Goal: Information Seeking & Learning: Learn about a topic

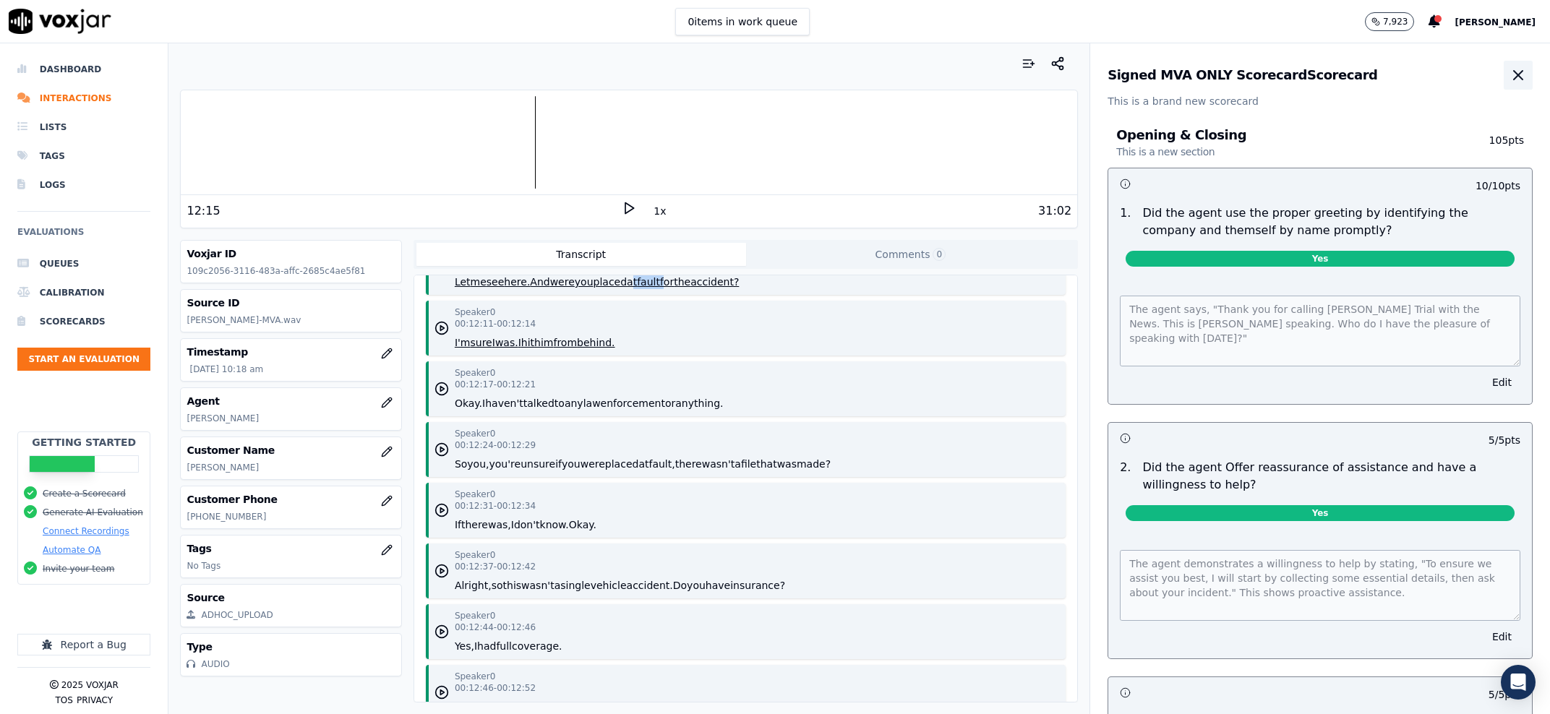
click at [1510, 76] on icon "button" at bounding box center [1518, 75] width 17 height 17
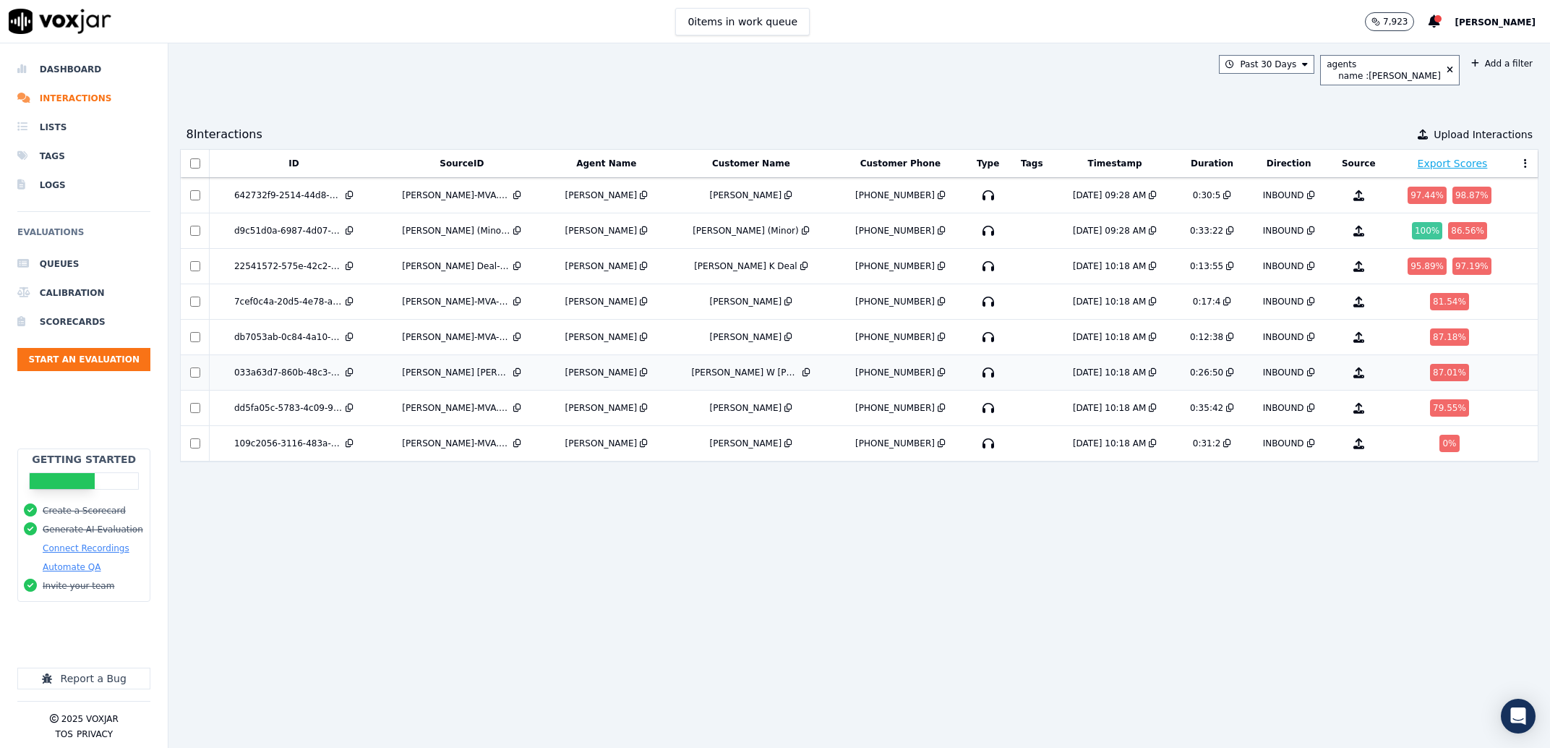
click at [398, 380] on td "Connor Garrard-MVA.wav" at bounding box center [462, 372] width 168 height 35
click at [1474, 15] on button "[PERSON_NAME]" at bounding box center [1502, 21] width 95 height 17
click at [78, 73] on li "Dashboard" at bounding box center [83, 69] width 133 height 29
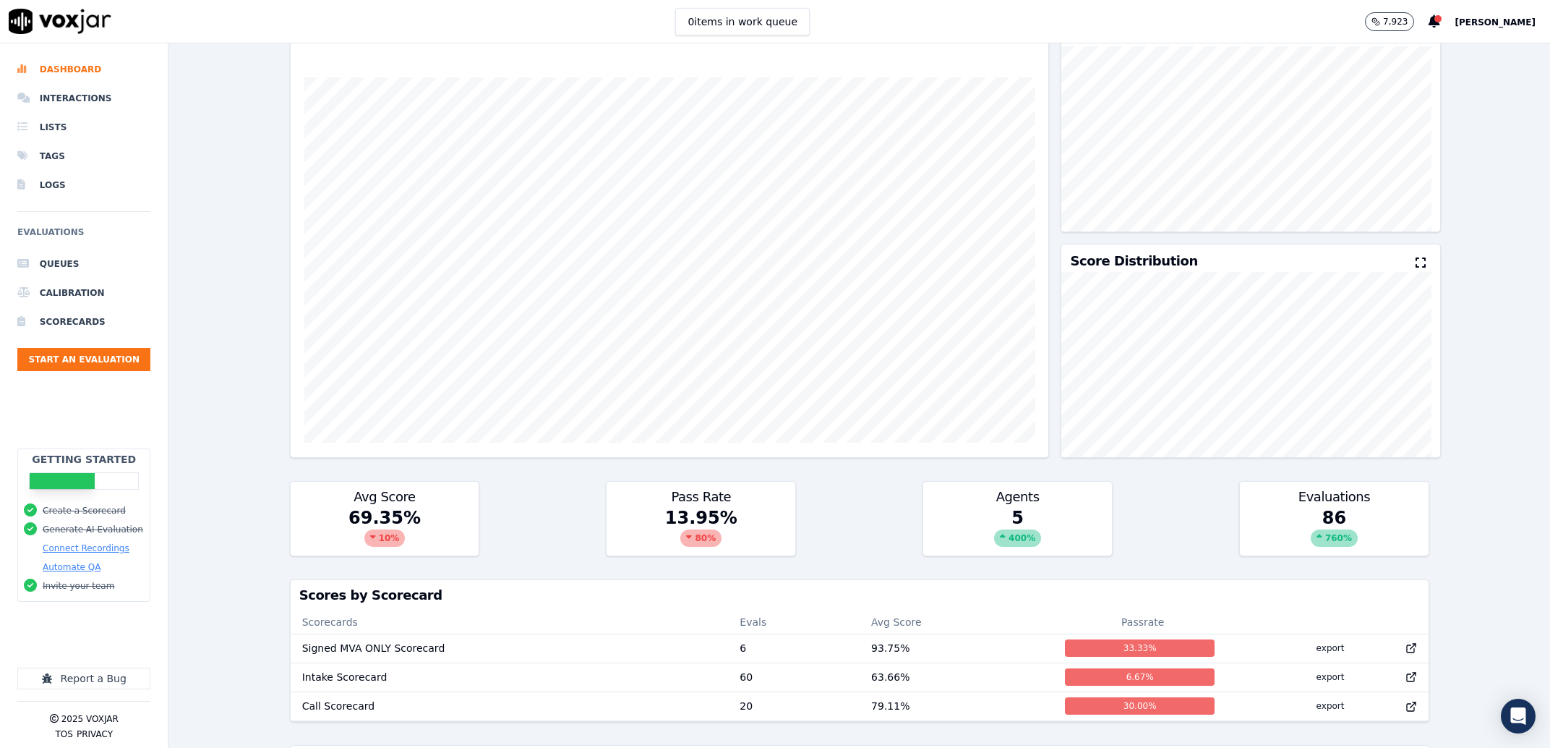
scroll to position [355, 0]
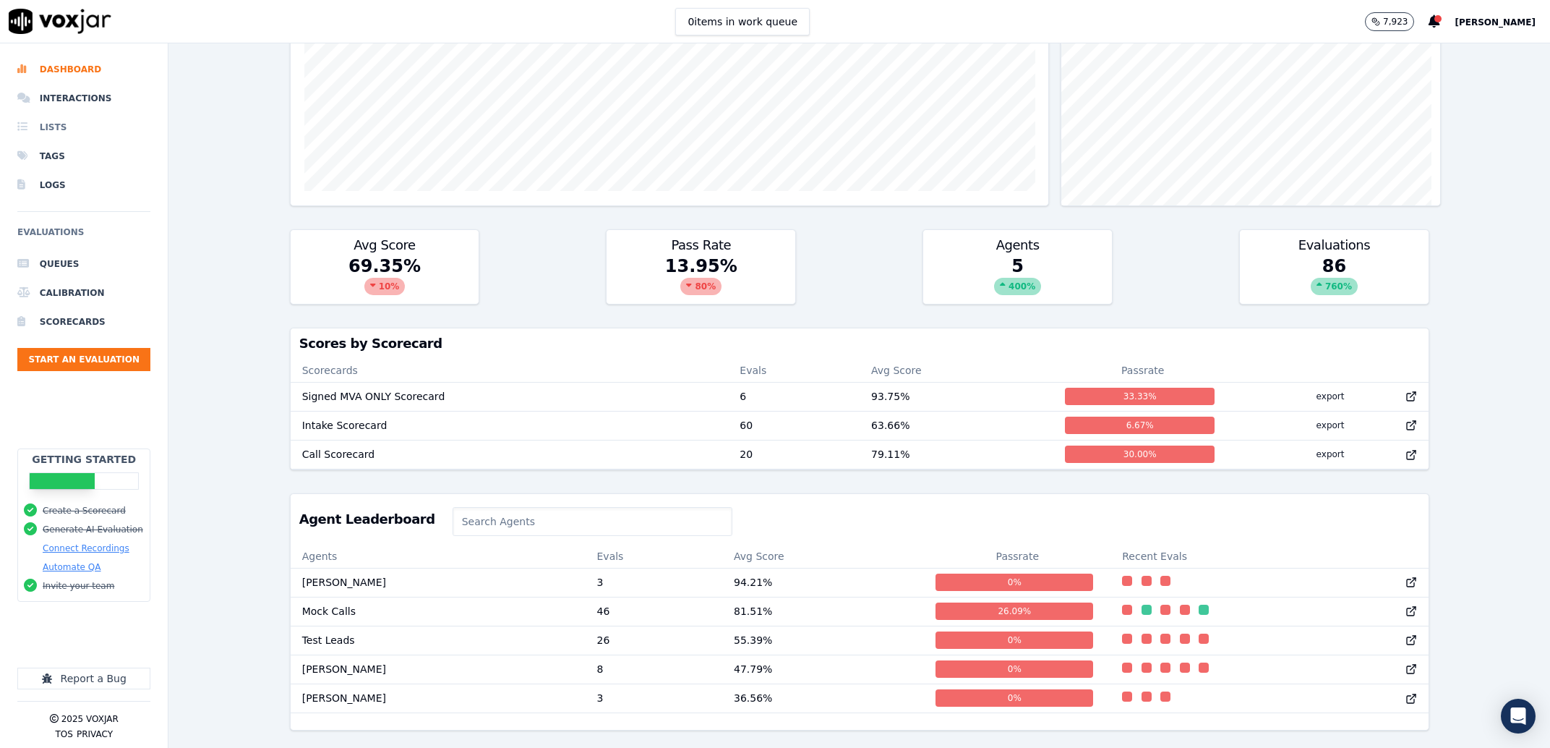
click at [56, 131] on li "Lists" at bounding box center [83, 127] width 133 height 29
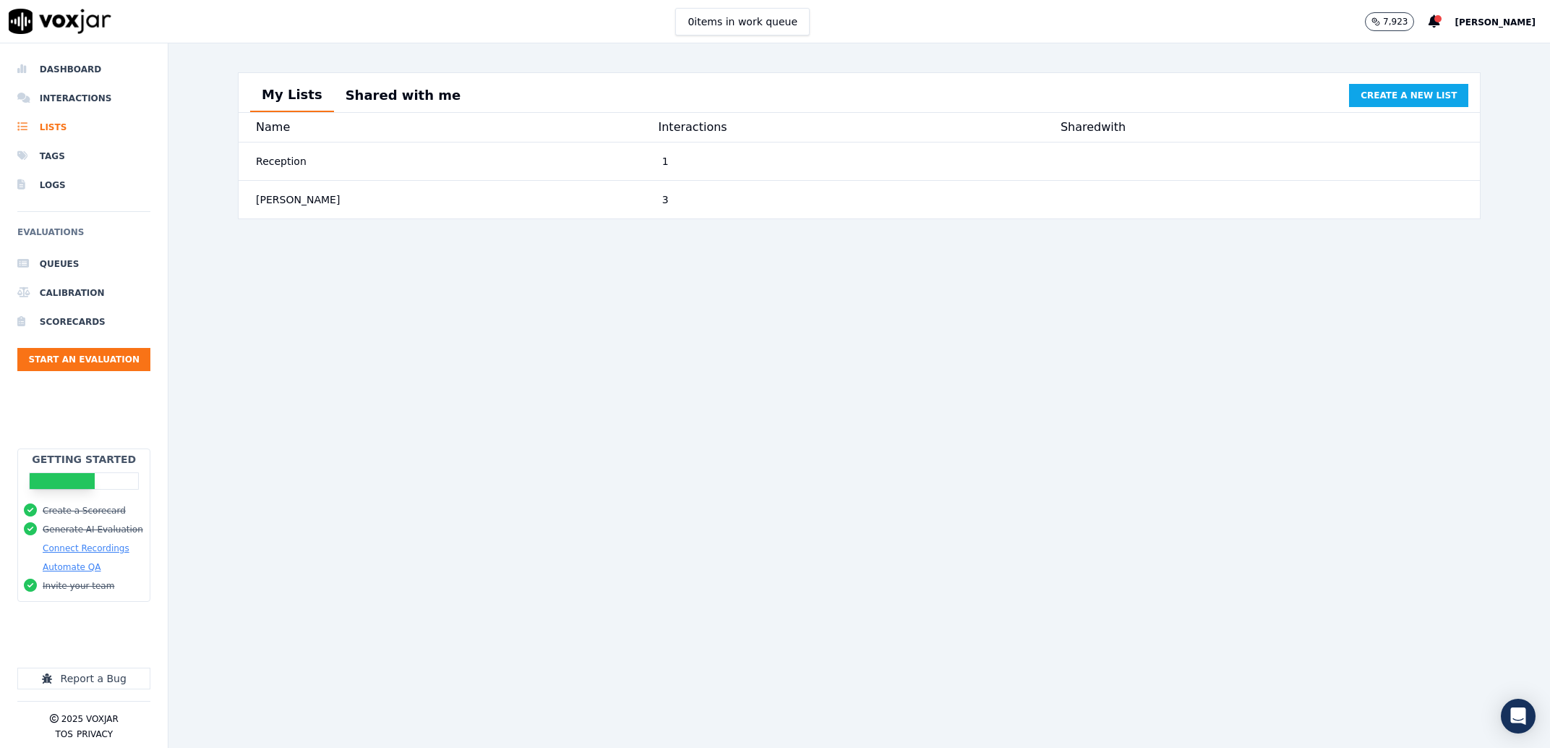
click at [362, 101] on button "Shared with me" at bounding box center [403, 96] width 139 height 32
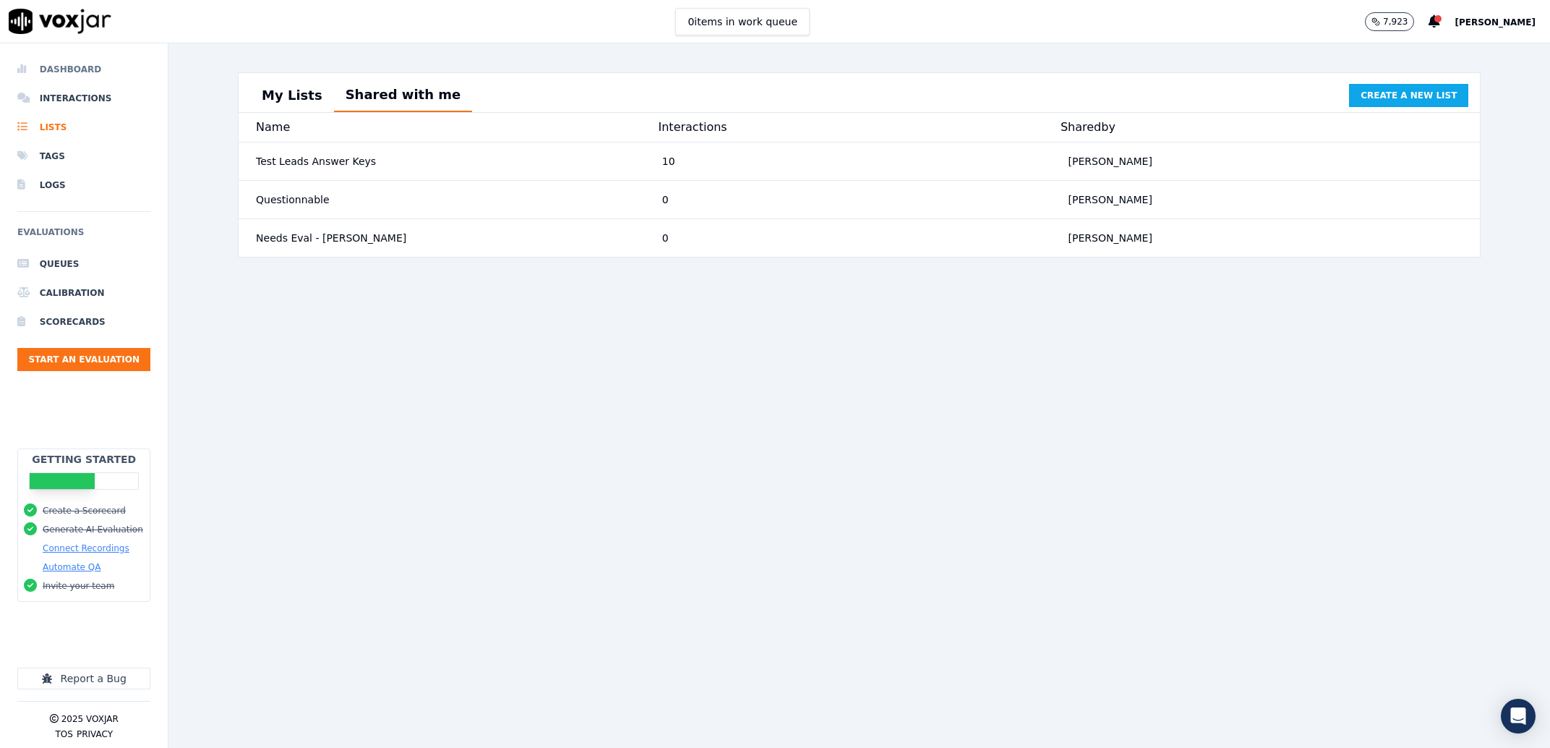
click at [58, 72] on li "Dashboard" at bounding box center [83, 69] width 133 height 29
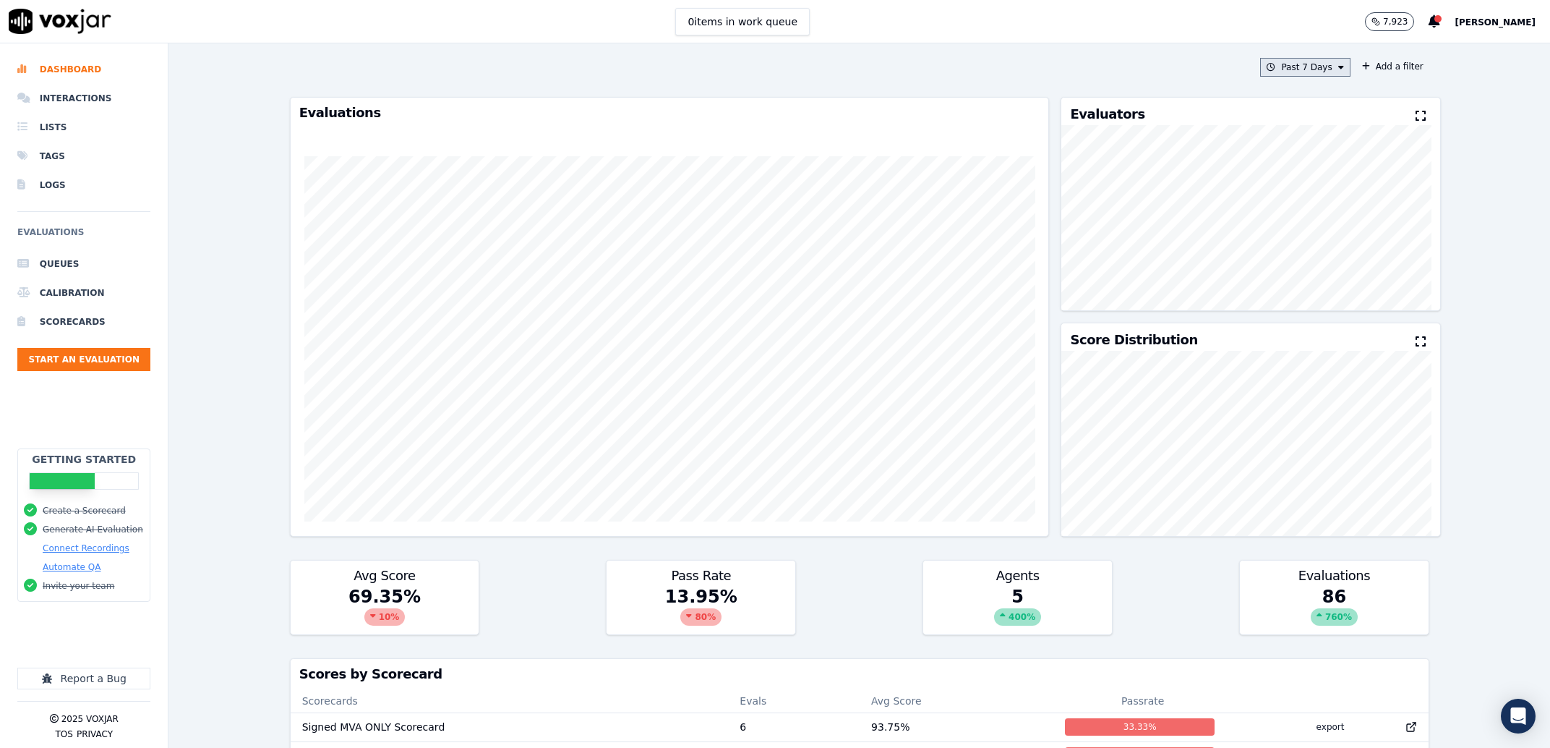
click at [1281, 64] on button "Past 7 Days" at bounding box center [1305, 67] width 90 height 19
click at [1289, 162] on div "Past 30 Days" at bounding box center [1313, 164] width 56 height 12
click at [1372, 67] on button "Add a filter" at bounding box center [1392, 66] width 73 height 17
click at [1111, 137] on button "Fields" at bounding box center [1107, 135] width 139 height 25
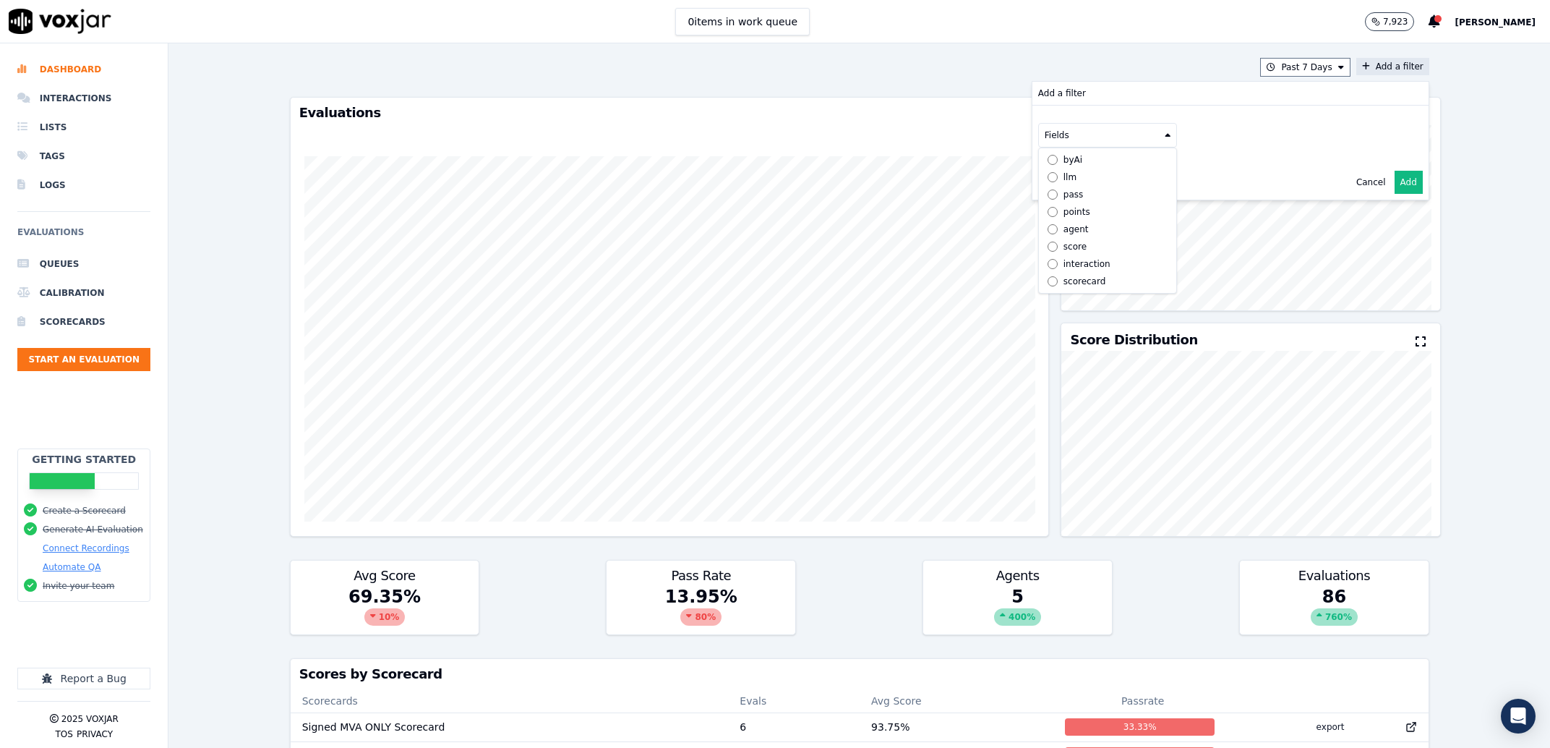
click at [1064, 223] on div "agent" at bounding box center [1076, 229] width 25 height 12
click at [1058, 172] on button "Fields" at bounding box center [1125, 165] width 139 height 25
click at [1081, 192] on div "name" at bounding box center [1093, 190] width 25 height 12
click at [1268, 168] on button at bounding box center [1304, 164] width 208 height 22
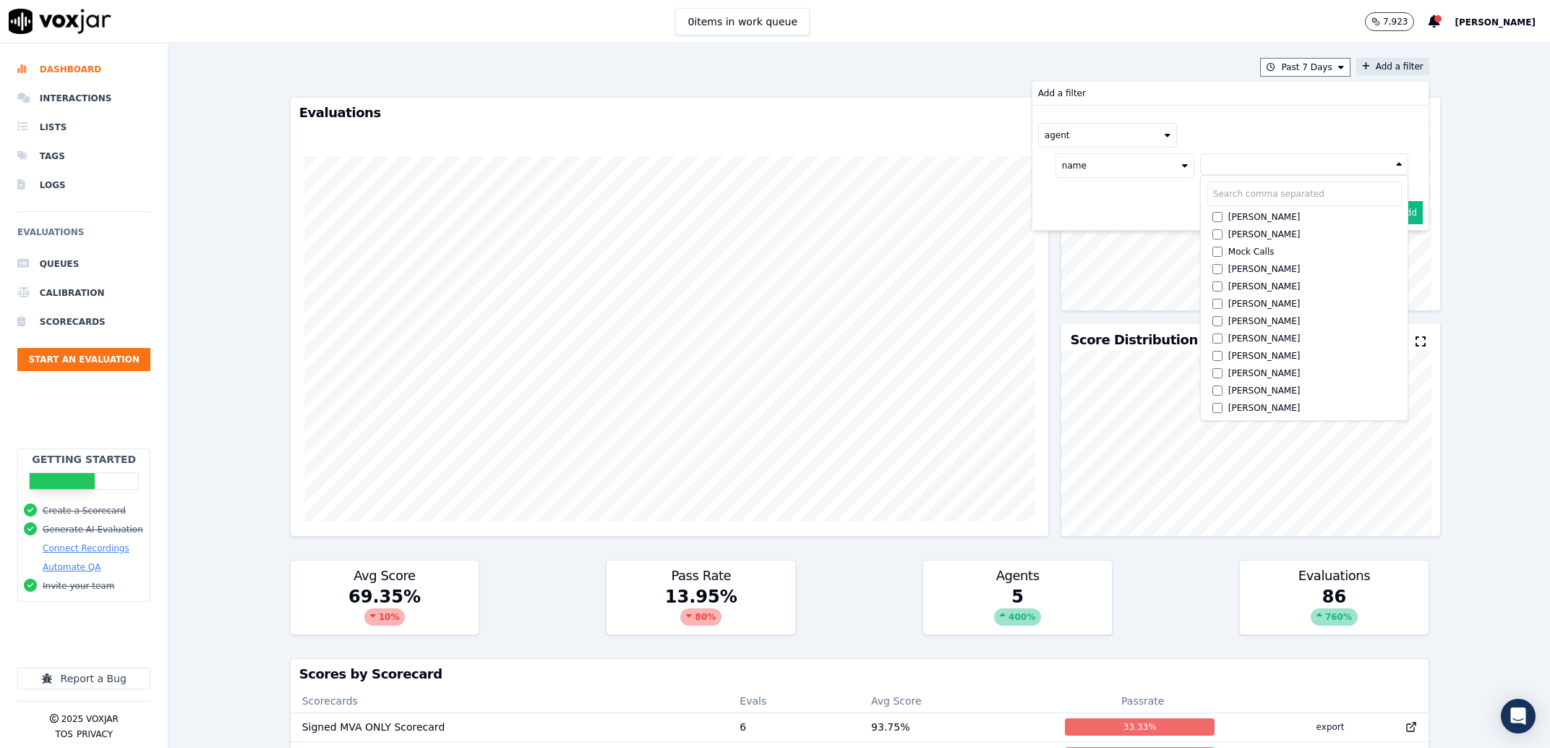
scroll to position [1112, 0]
click at [1240, 320] on div "[PERSON_NAME]" at bounding box center [1264, 318] width 72 height 12
click at [1395, 251] on button "Add" at bounding box center [1409, 247] width 28 height 23
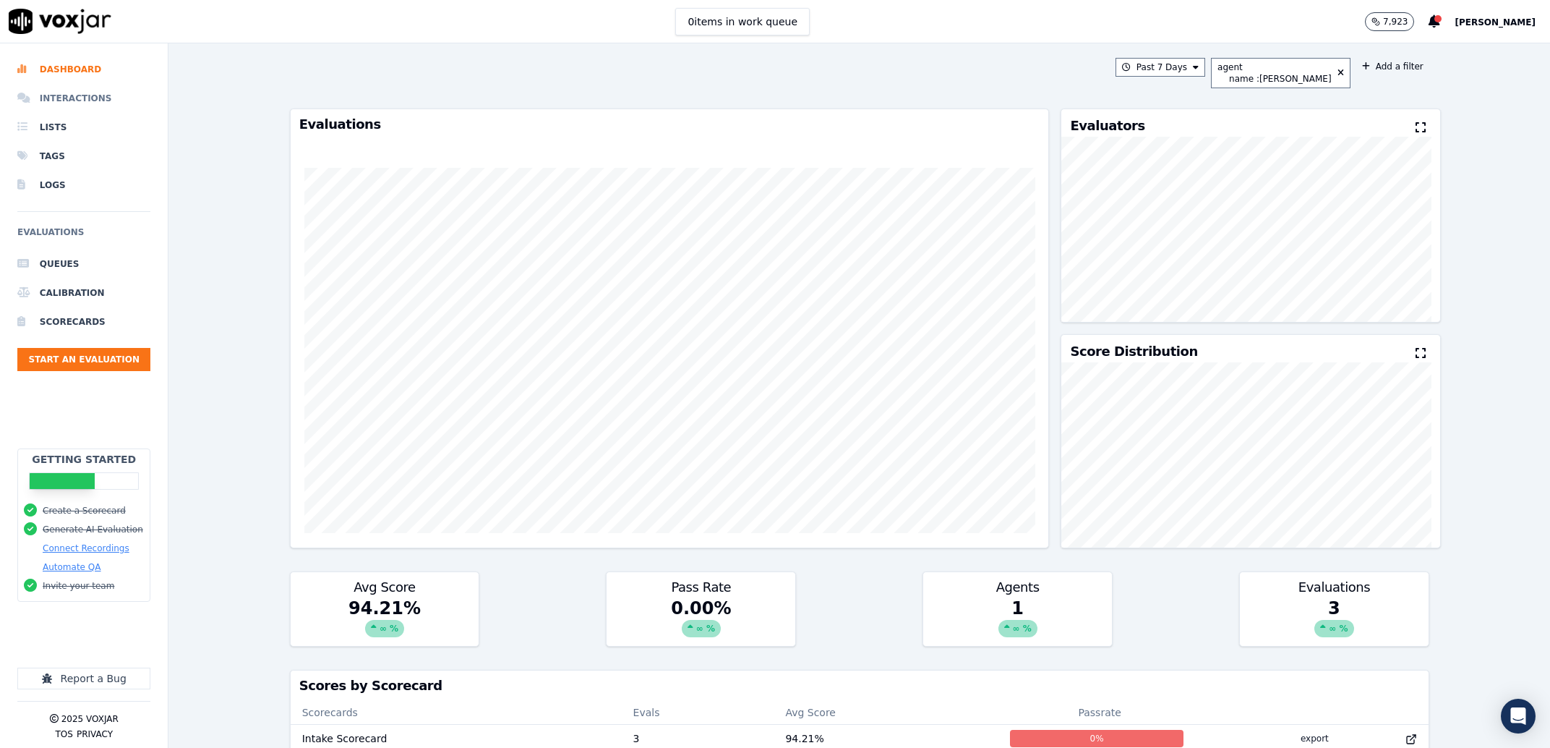
click at [76, 105] on li "Interactions" at bounding box center [83, 98] width 133 height 29
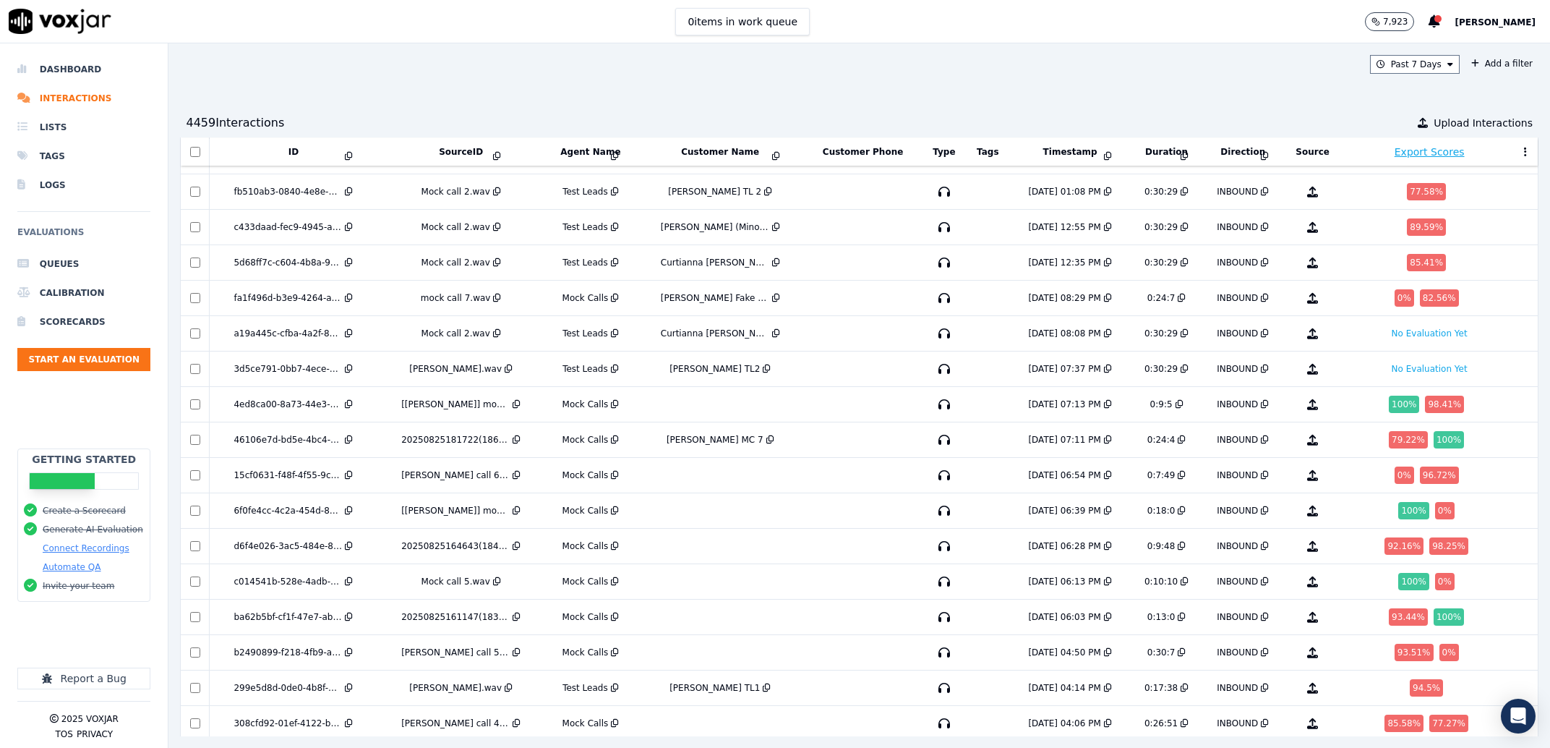
scroll to position [92, 0]
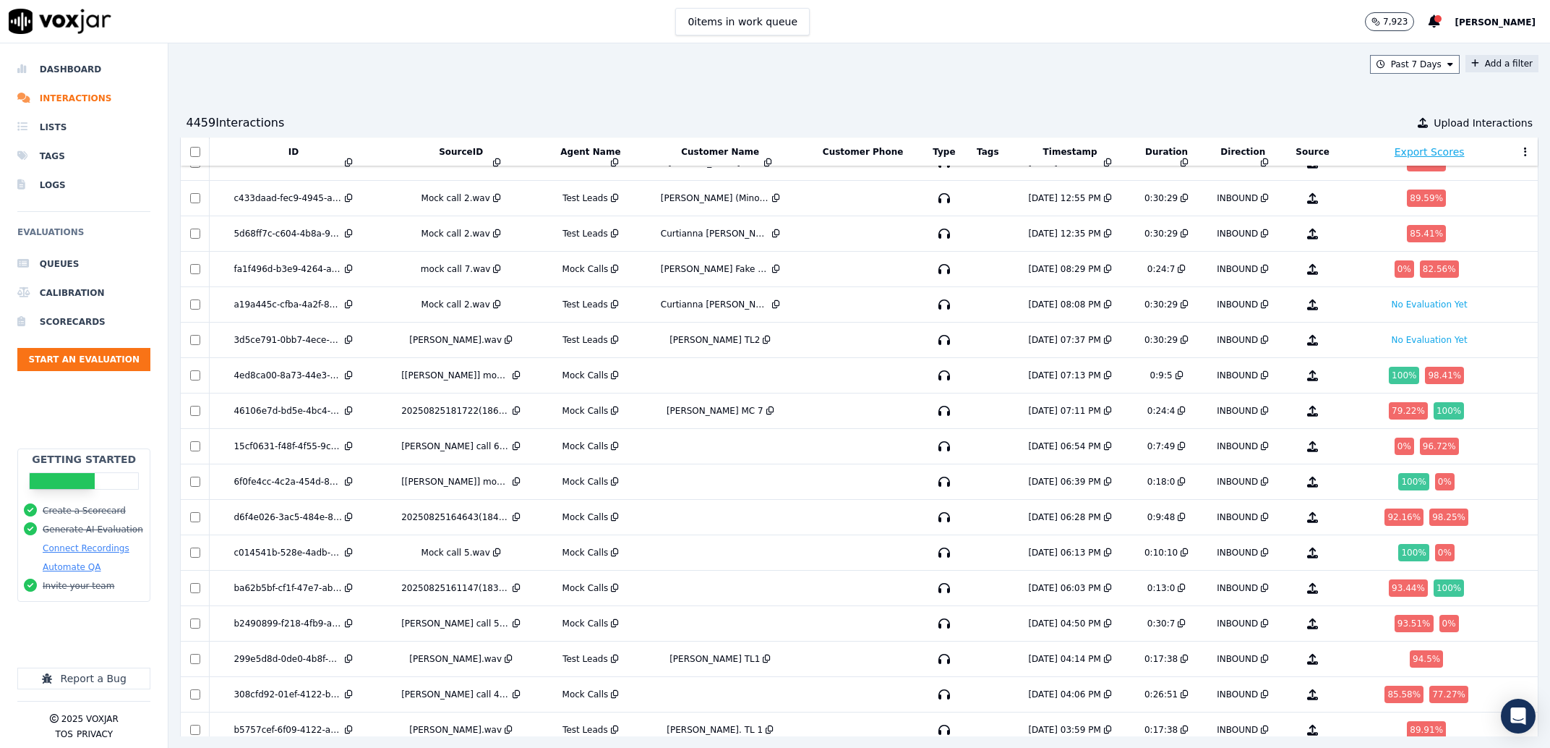
click at [1489, 69] on button "Add a filter" at bounding box center [1502, 63] width 73 height 17
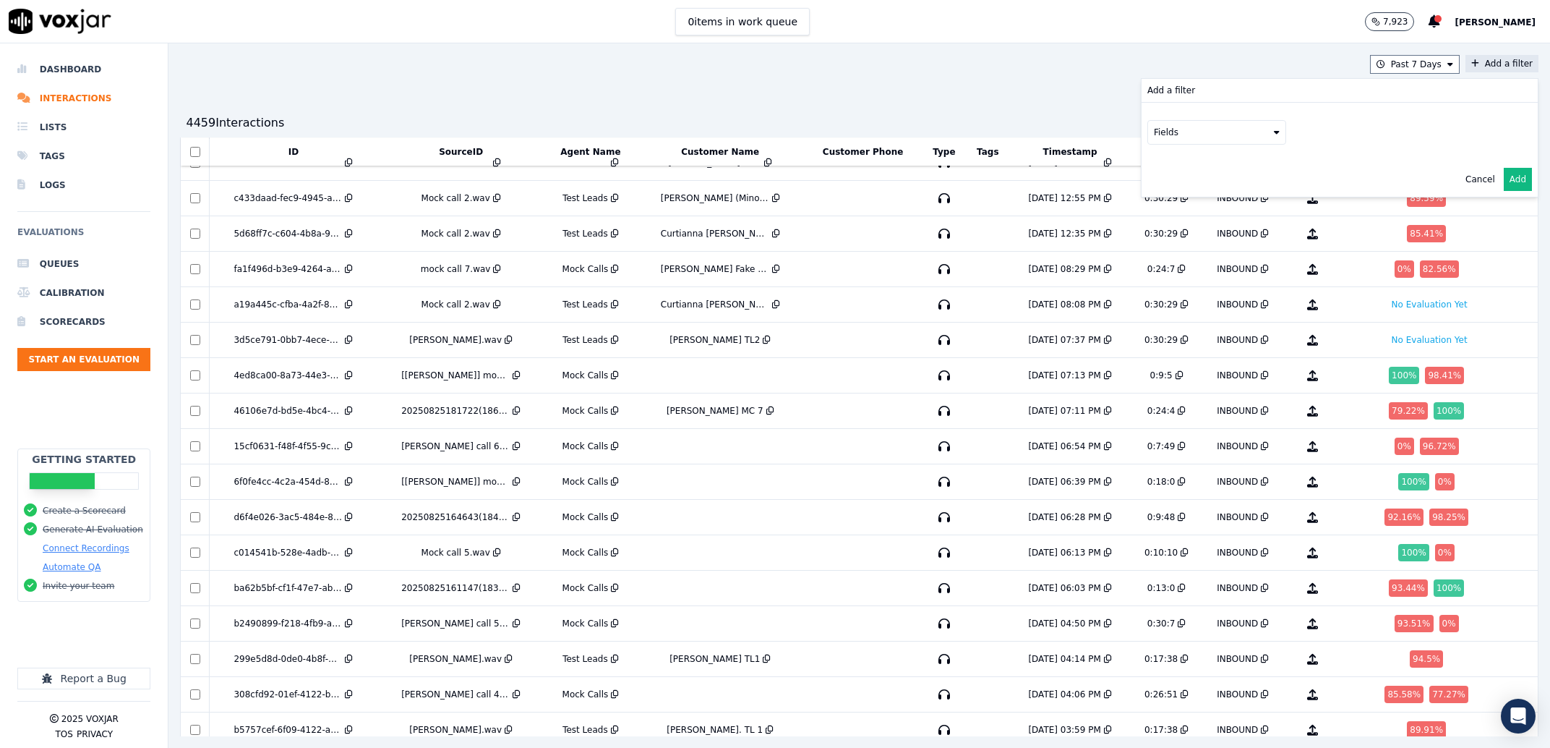
click at [1147, 123] on button "Fields" at bounding box center [1216, 132] width 139 height 25
click at [1173, 255] on div "agents" at bounding box center [1188, 261] width 30 height 12
click at [1165, 159] on button "Fields" at bounding box center [1234, 162] width 139 height 25
click at [1190, 183] on div "name" at bounding box center [1202, 187] width 25 height 12
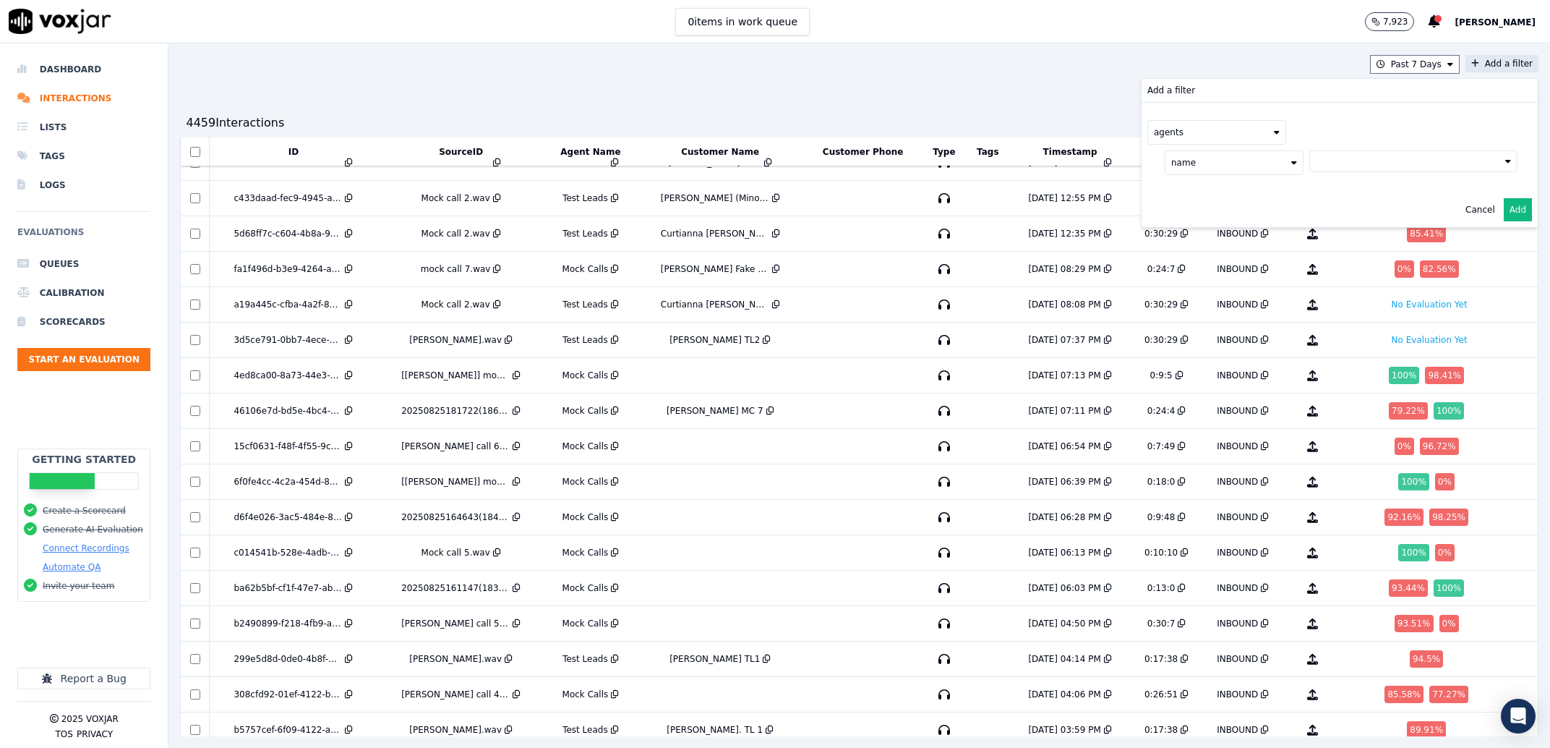
click at [1314, 164] on button at bounding box center [1413, 161] width 208 height 22
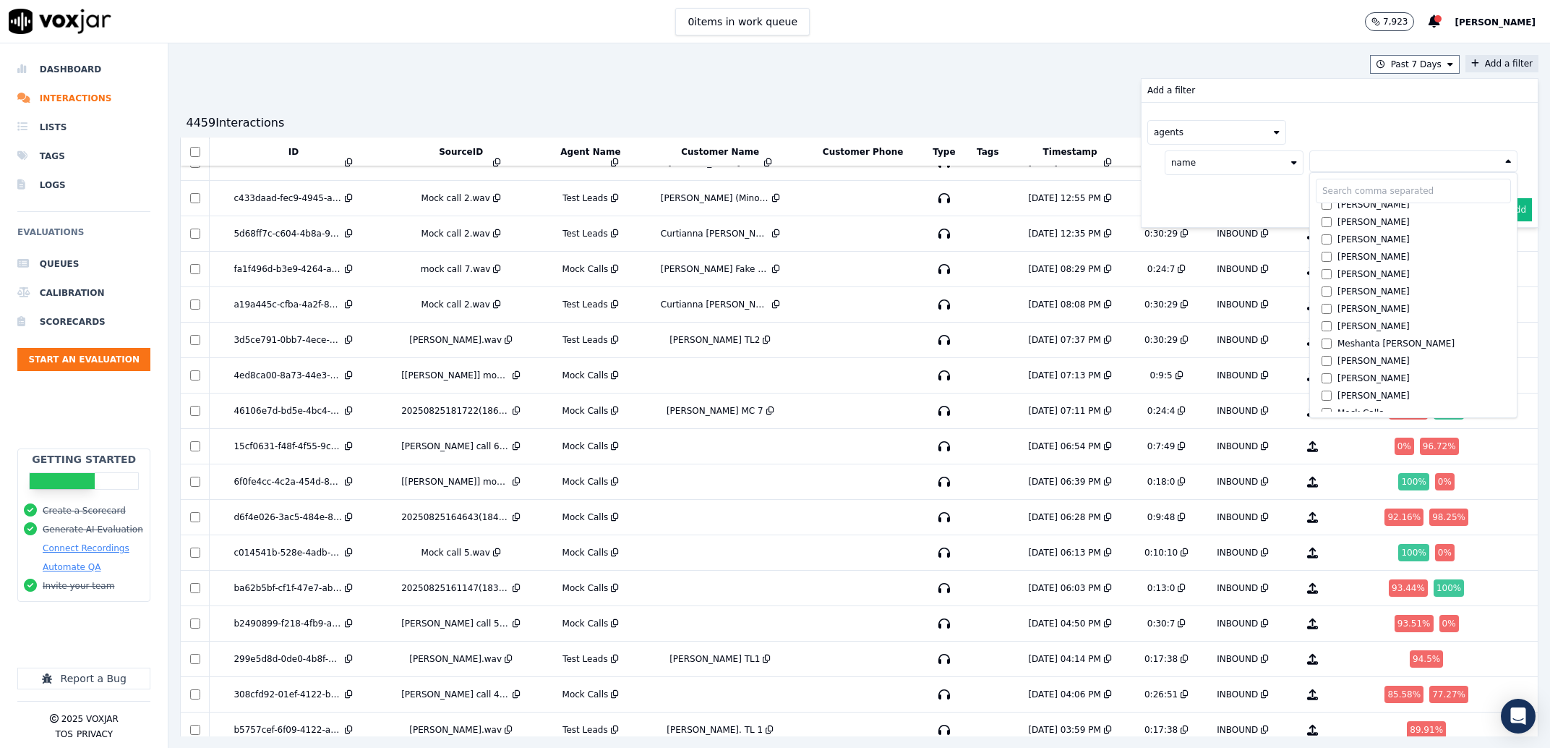
scroll to position [1112, 0]
click at [1337, 304] on label "Rebecca Simmons" at bounding box center [1413, 296] width 195 height 17
click at [1338, 312] on label "[PERSON_NAME]" at bounding box center [1413, 317] width 195 height 17
click at [1397, 290] on label "Raquel Cornejo" at bounding box center [1413, 282] width 195 height 17
click at [1385, 300] on label "Rebecca Simmons" at bounding box center [1413, 299] width 195 height 17
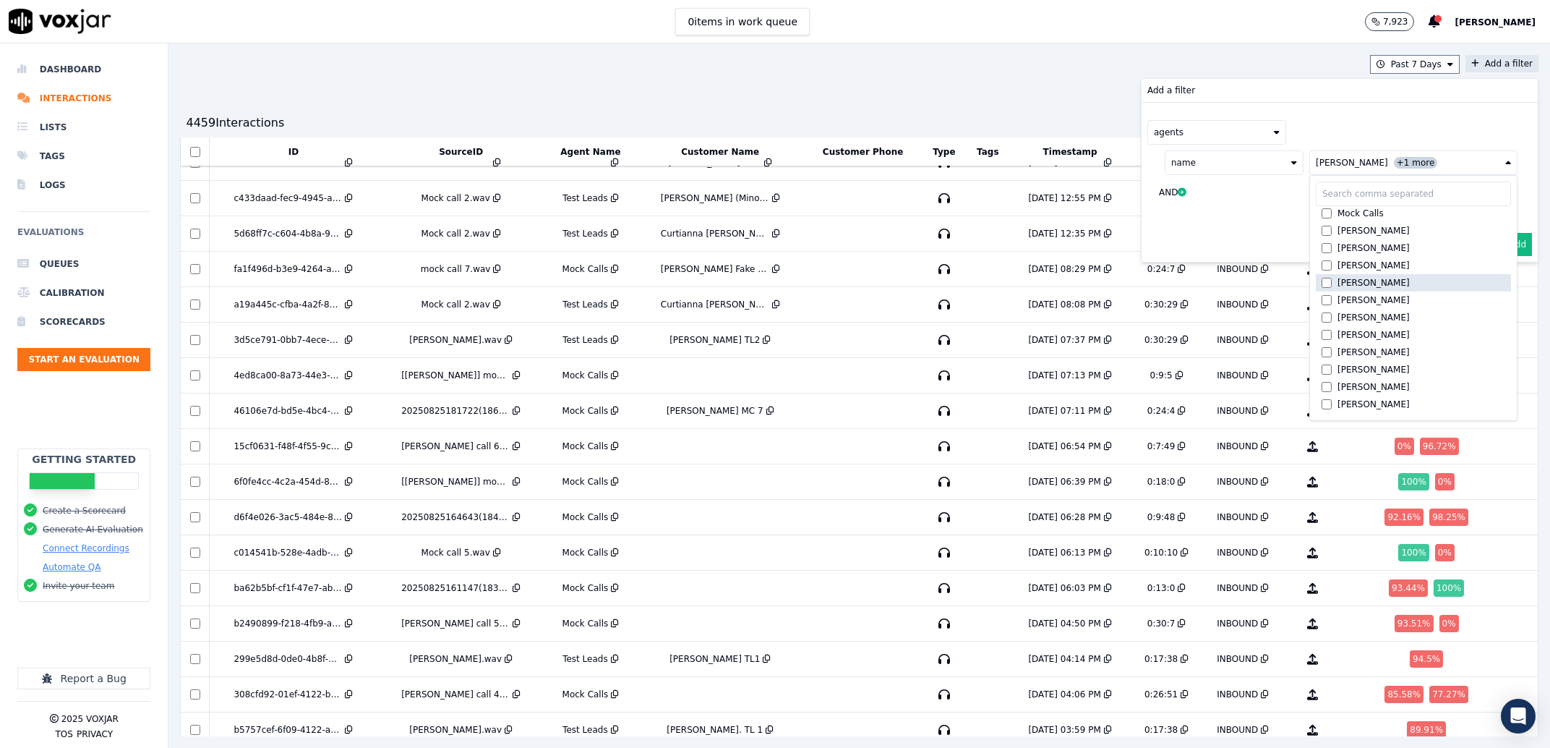
click at [1384, 291] on label "Raquel Cornejo" at bounding box center [1413, 282] width 195 height 17
click at [1504, 247] on button "Add" at bounding box center [1518, 244] width 28 height 23
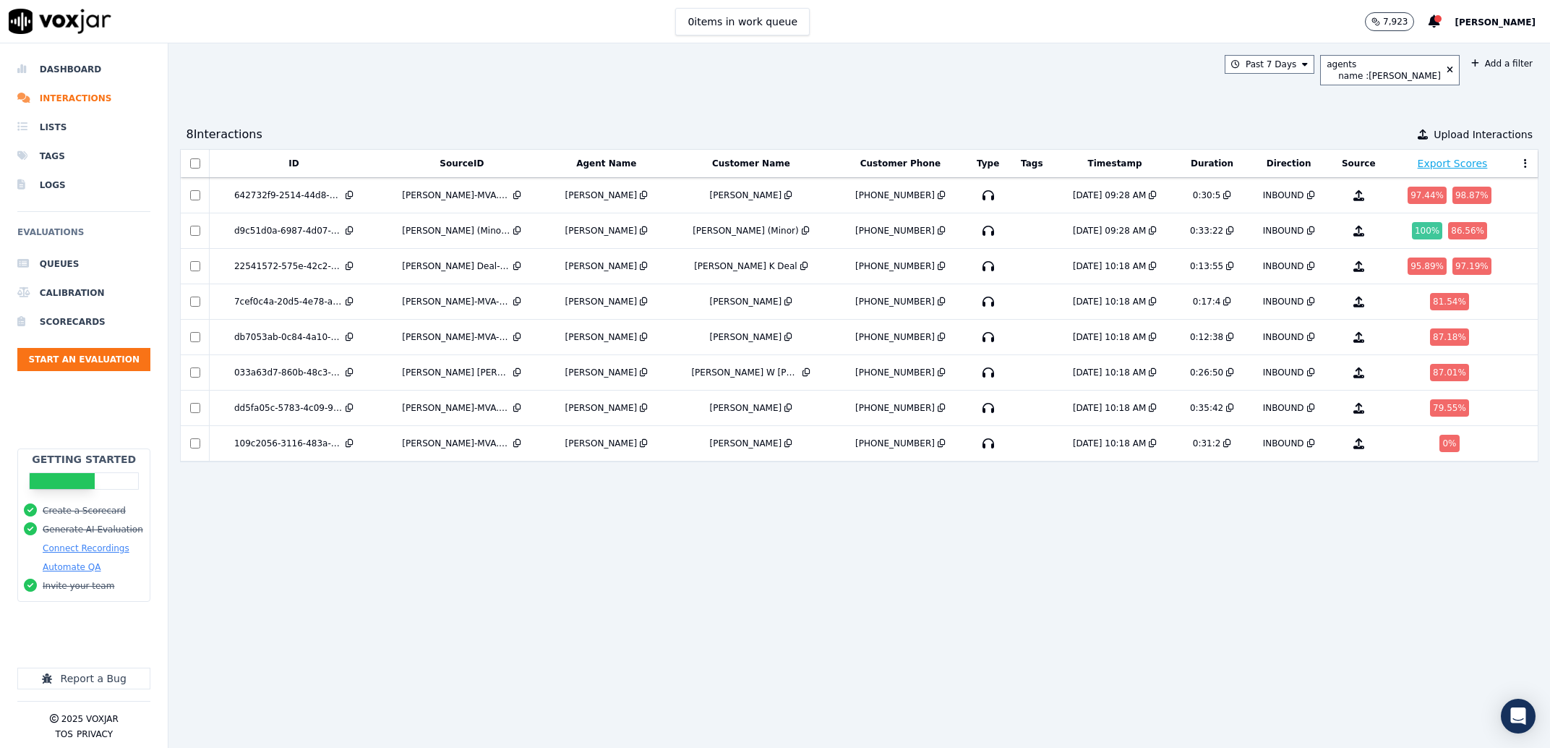
click at [783, 549] on div "ID SourceID Agent Name Customer Name Customer Phone Type Tags Timestamp Duratio…" at bounding box center [859, 442] width 1359 height 587
click at [573, 578] on div "ID SourceID Agent Name Customer Name Customer Phone Type Tags Timestamp Duratio…" at bounding box center [859, 442] width 1359 height 587
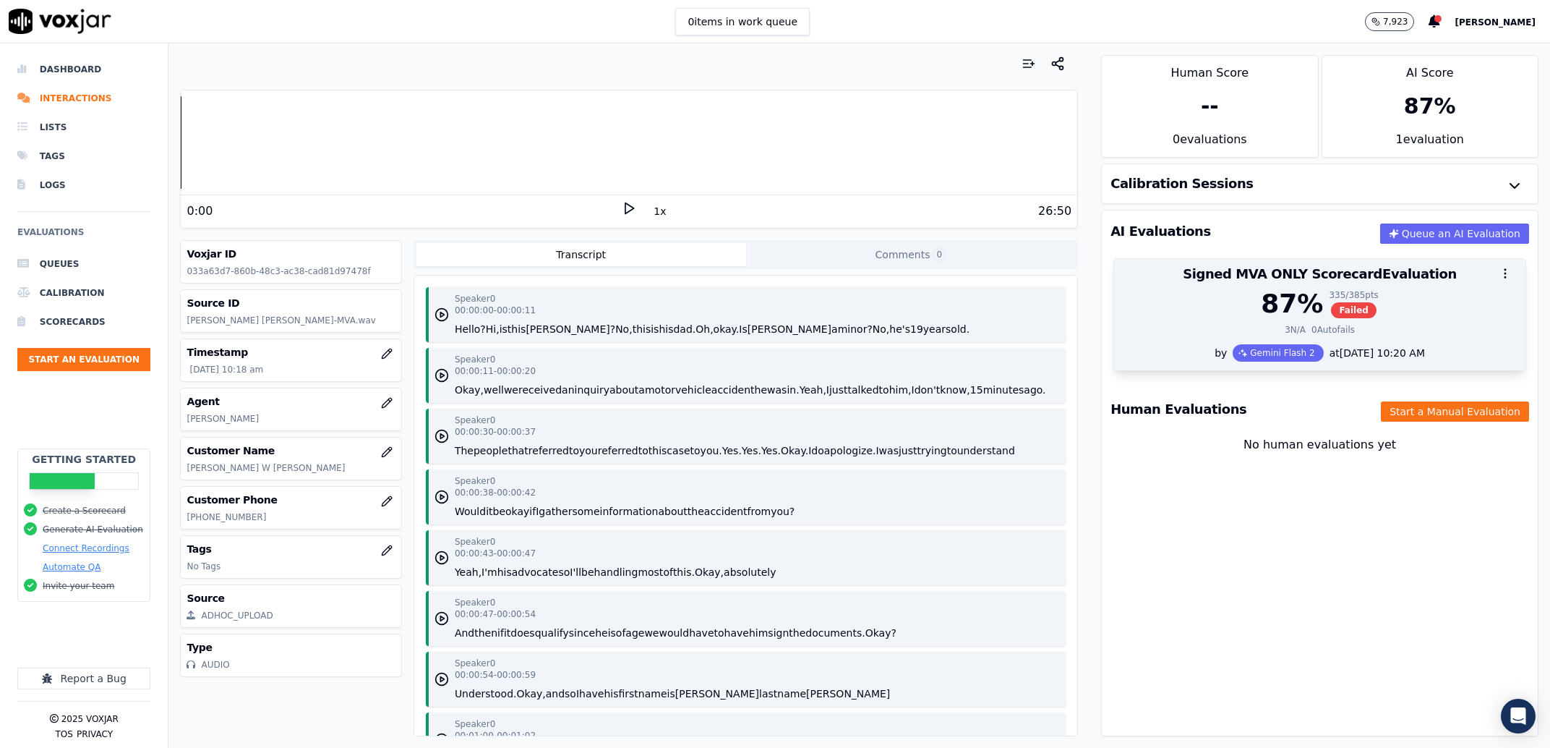
click at [1141, 330] on div "3 N/A 0 Autofails" at bounding box center [1320, 330] width 394 height 12
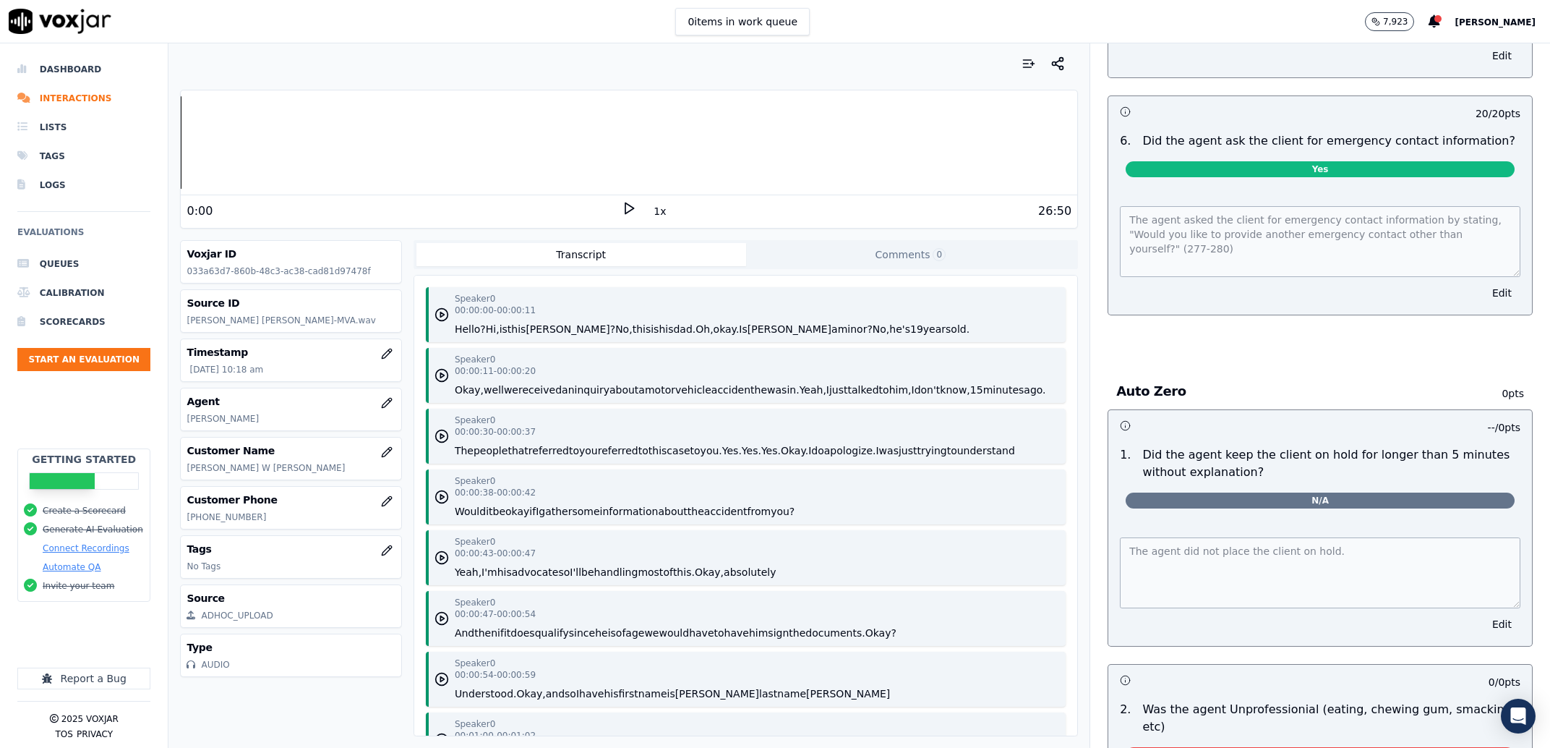
scroll to position [6535, 0]
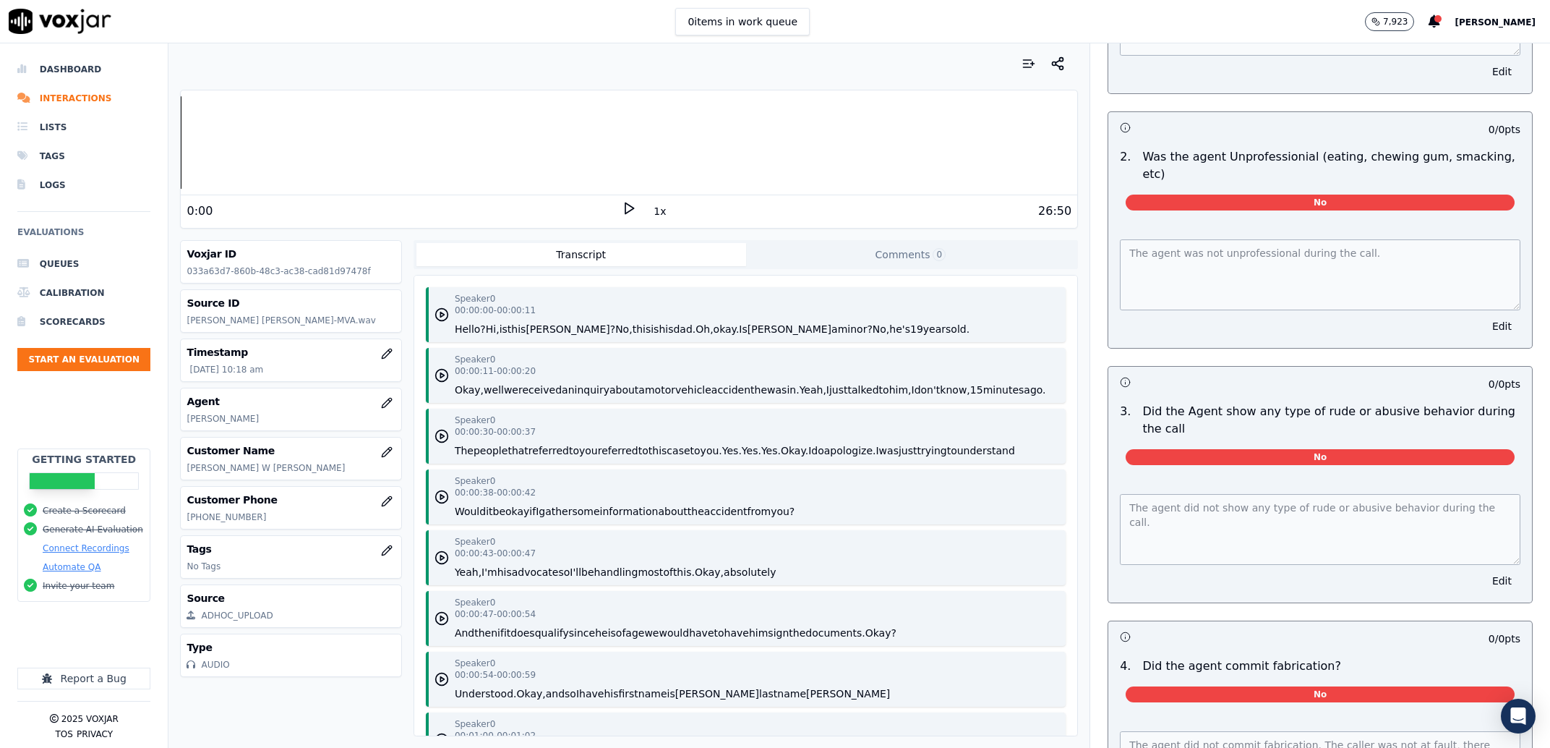
drag, startPoint x: 1525, startPoint y: 628, endPoint x: 1521, endPoint y: 610, distance: 17.7
click at [1521, 610] on div "Your browser does not support the audio element. 0:00 1x 26:50 Voxjar ID 033a63…" at bounding box center [859, 395] width 1382 height 704
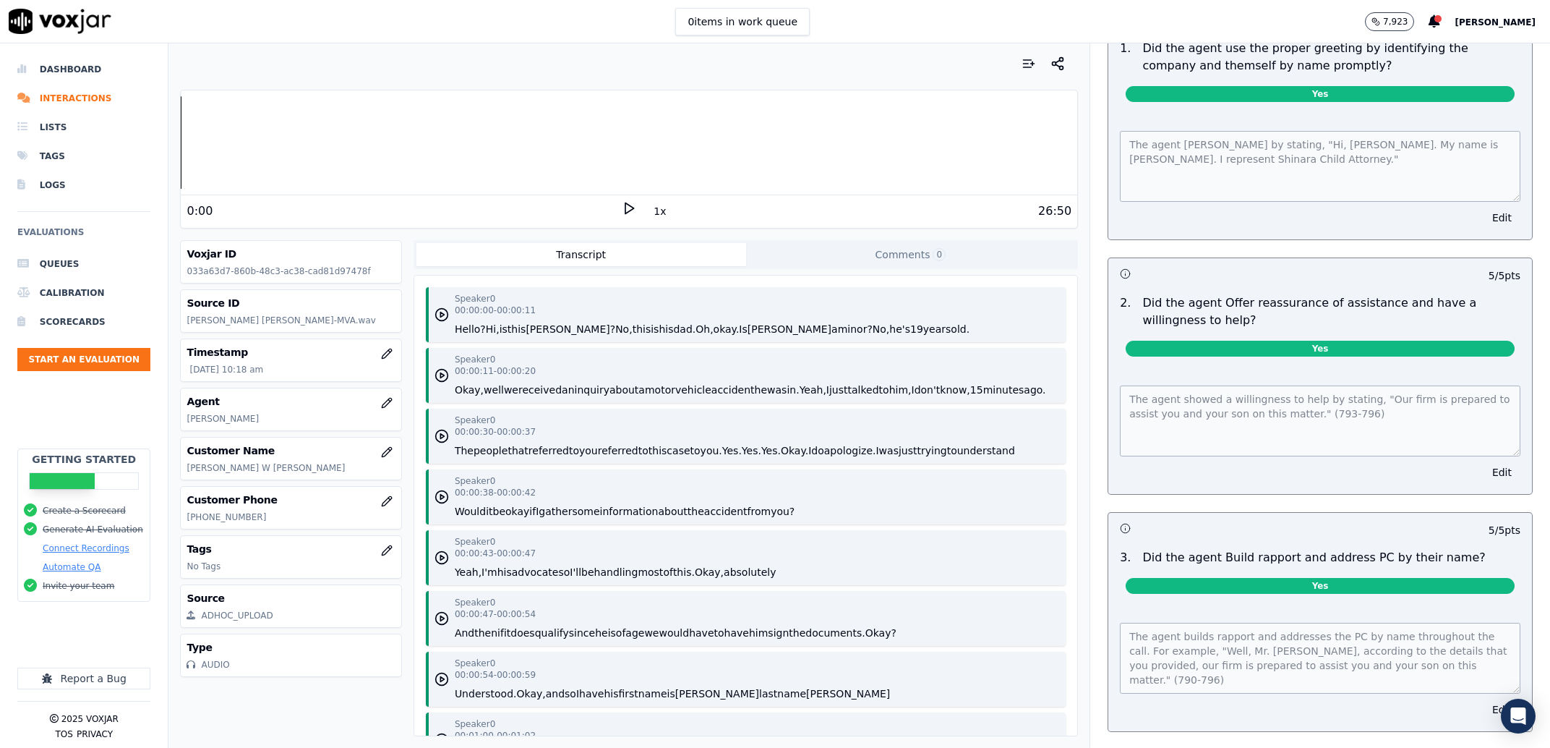
scroll to position [0, 0]
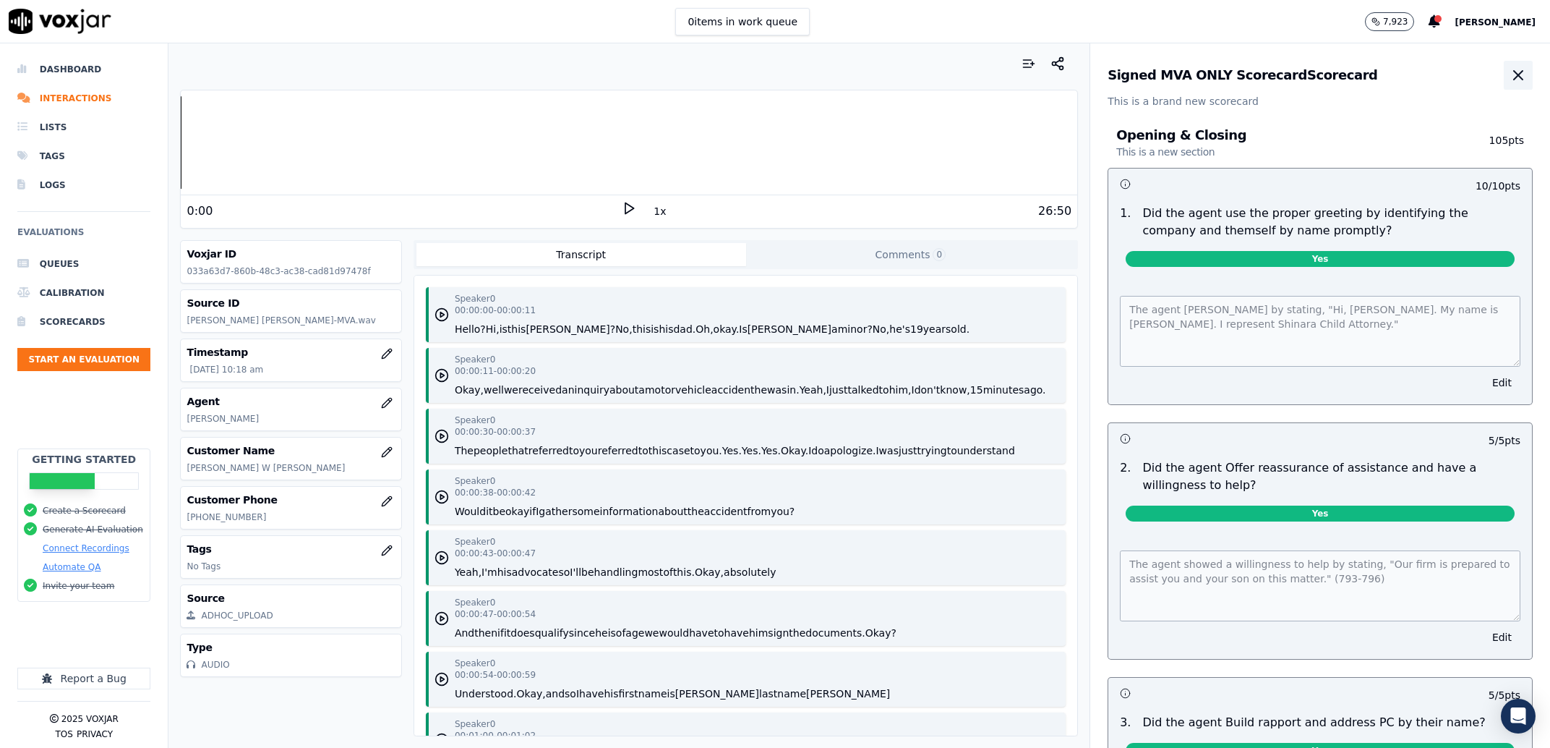
click at [1510, 77] on icon "button" at bounding box center [1518, 75] width 17 height 17
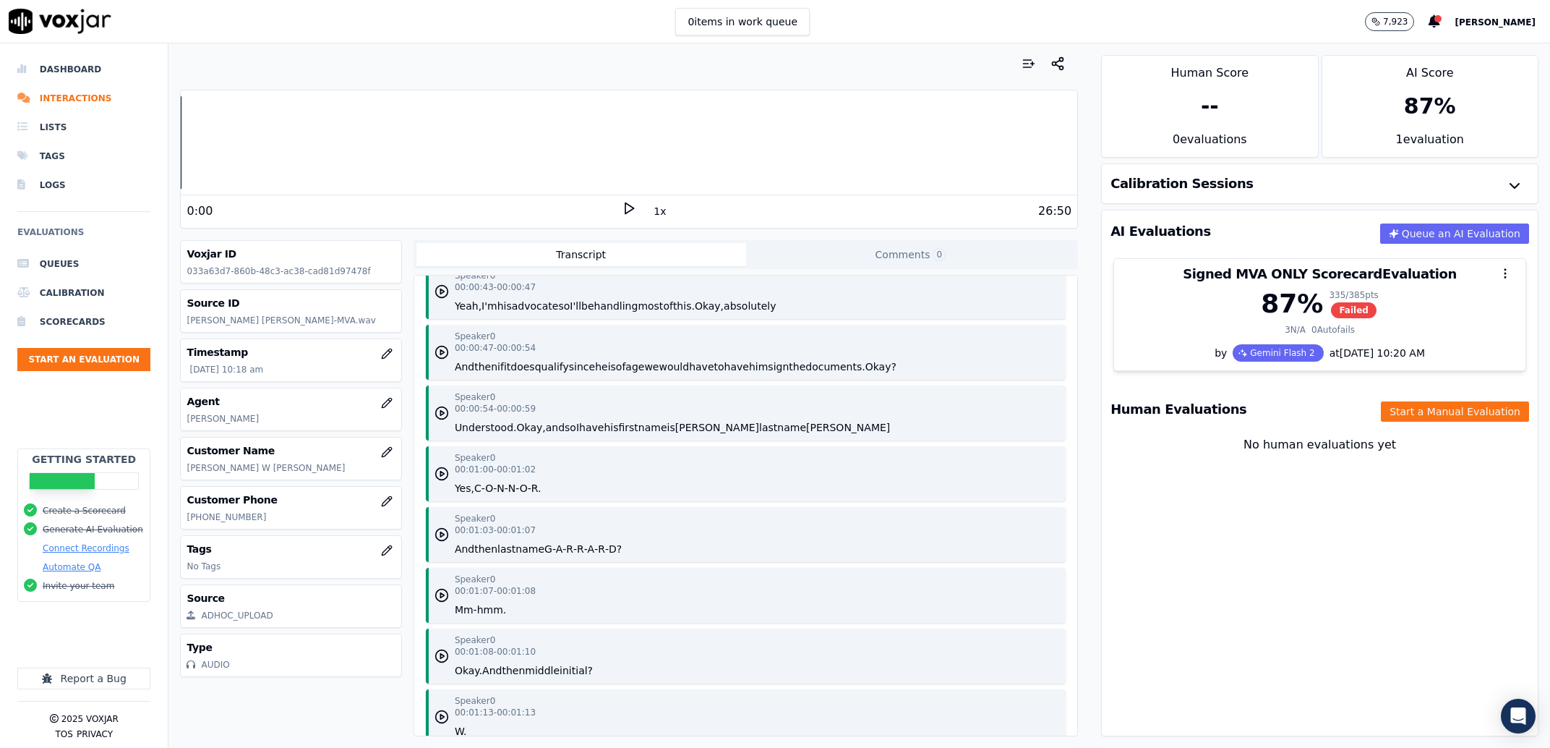
scroll to position [329, 0]
